Goal: Task Accomplishment & Management: Manage account settings

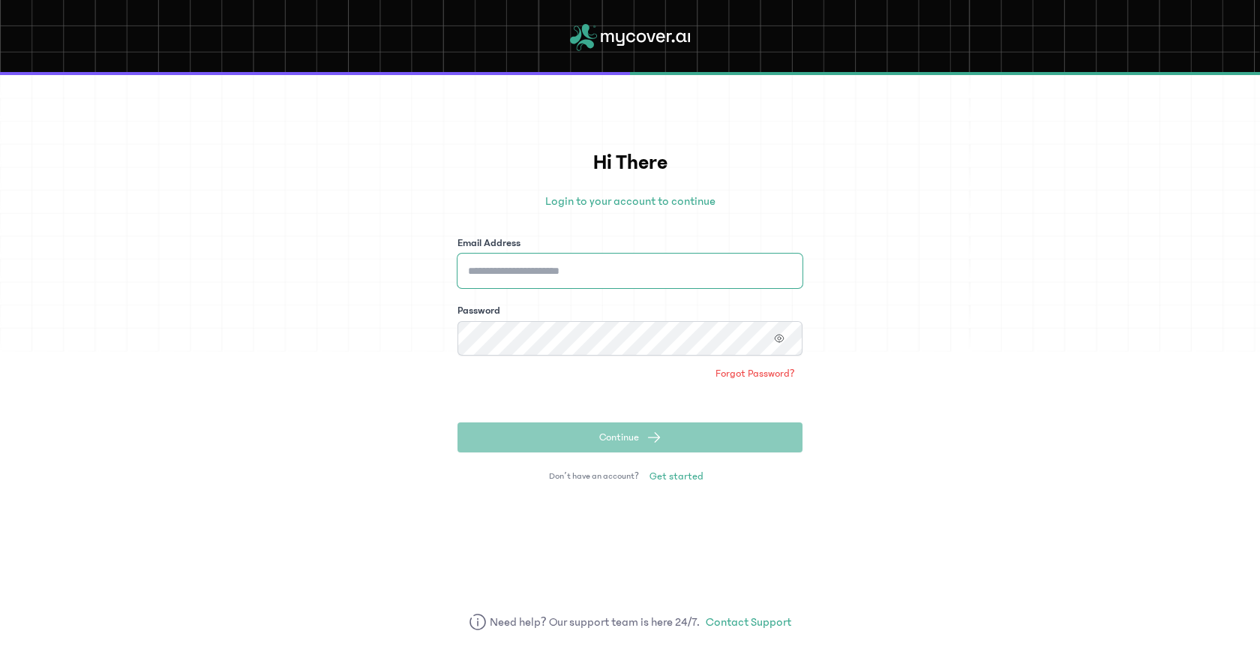
type input "**********"
click at [630, 437] on span "Continue" at bounding box center [619, 437] width 40 height 15
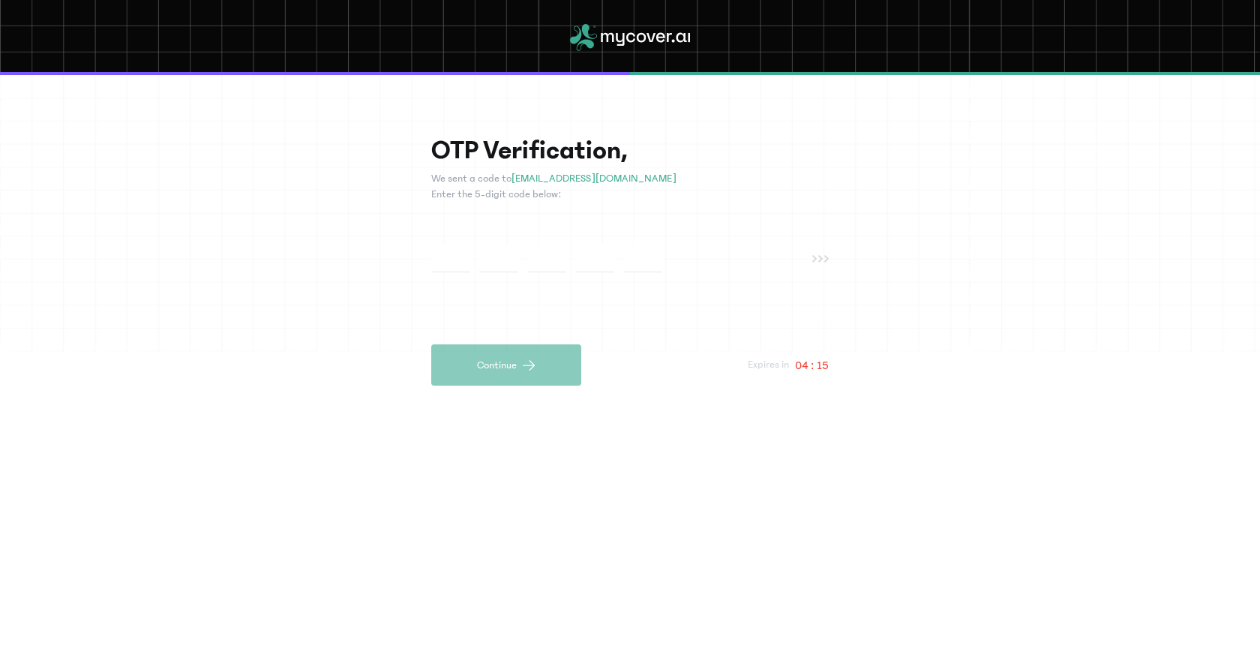
click at [524, 248] on div at bounding box center [621, 259] width 381 height 28
click at [437, 251] on input "text" at bounding box center [450, 259] width 39 height 28
paste input "*"
type input "*"
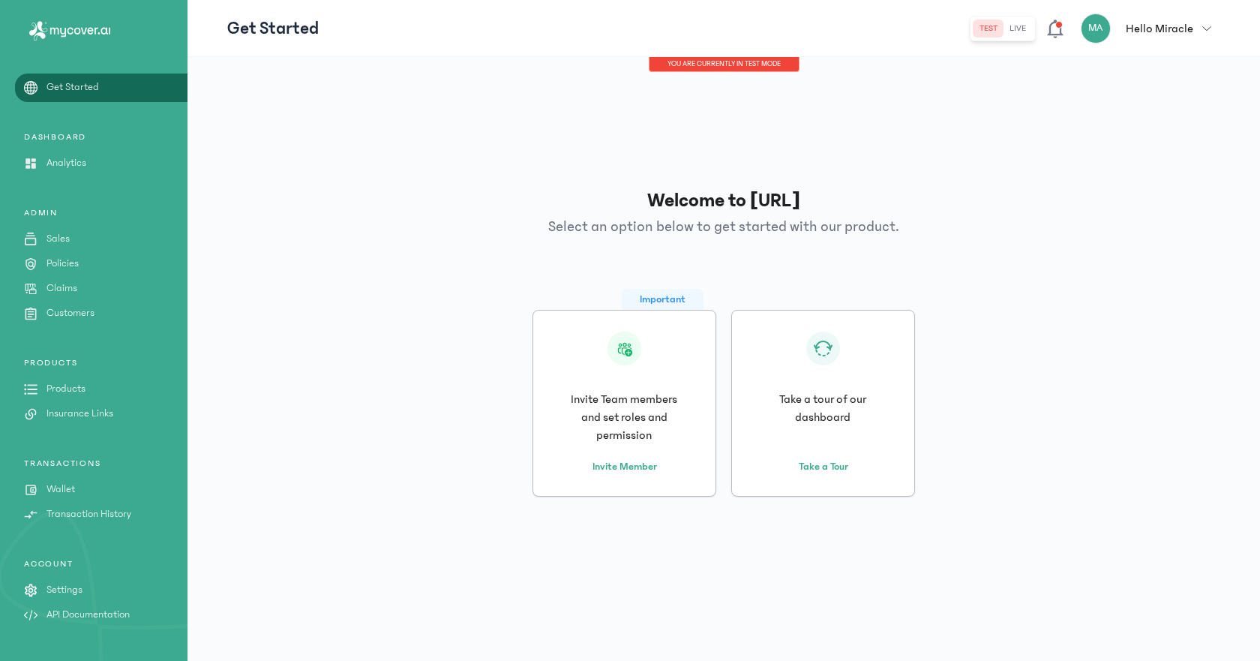
click at [62, 488] on p "Wallet" at bounding box center [61, 490] width 29 height 16
